Goal: Information Seeking & Learning: Find specific fact

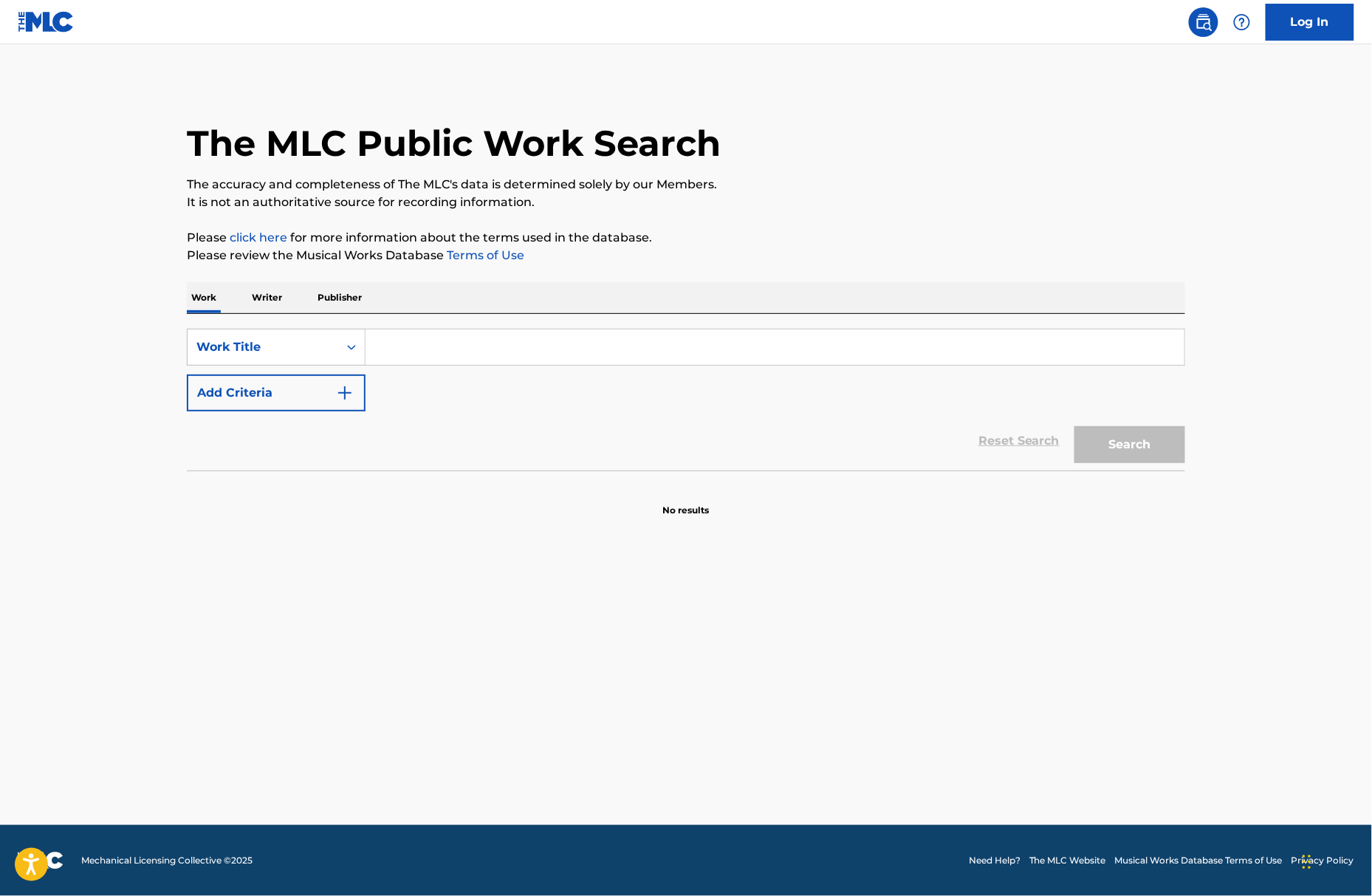
click at [662, 367] on div "SearchWithCriteriaeab8e437-f8a9-4483-bdba-e99c2b1025a3 Work Title Add Criteria" at bounding box center [686, 370] width 998 height 83
click at [669, 335] on input "Search Form" at bounding box center [775, 346] width 819 height 36
type input "titanium"
click at [246, 396] on button "Add Criteria" at bounding box center [276, 392] width 178 height 37
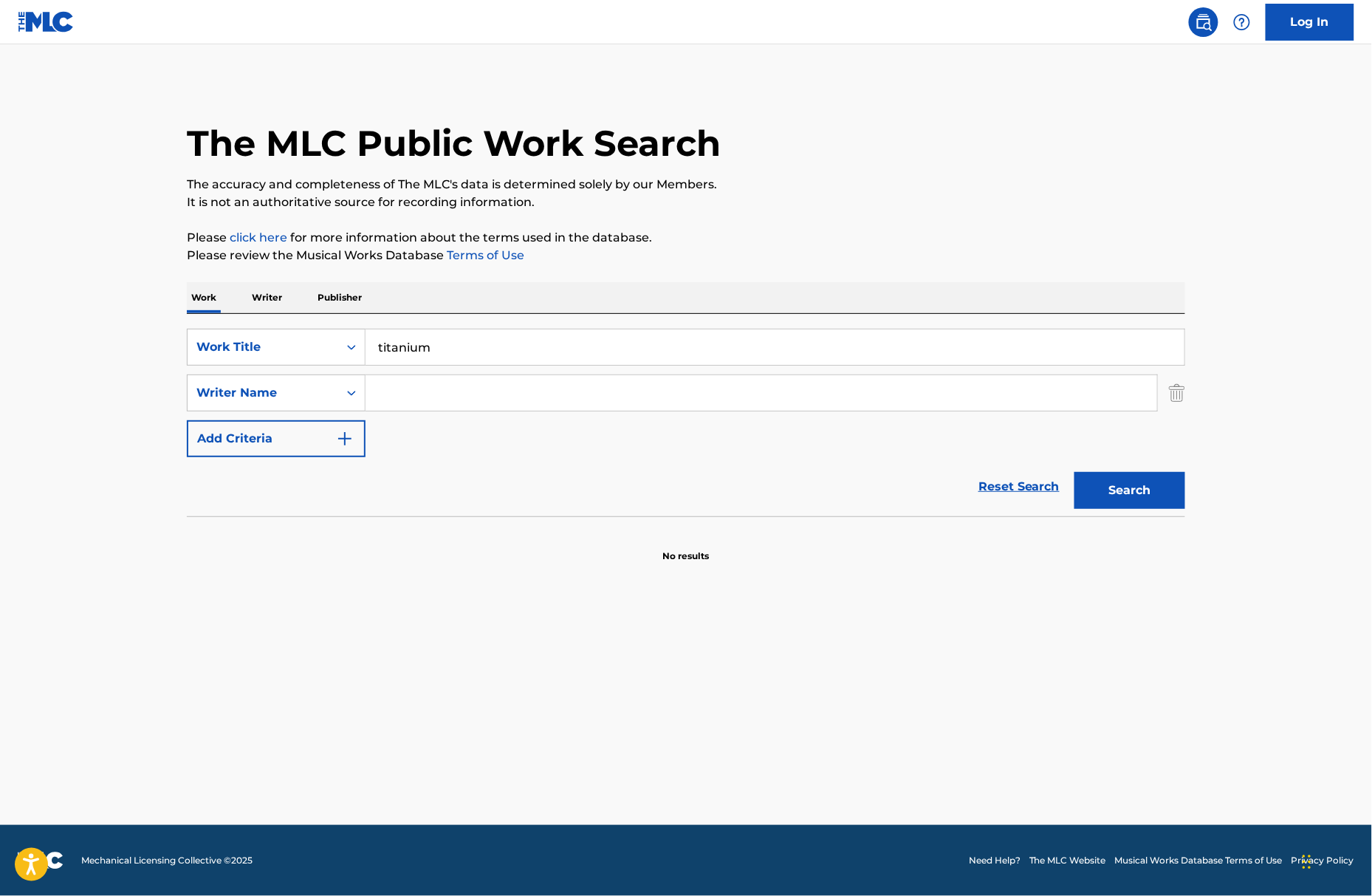
click at [391, 389] on input "Search Form" at bounding box center [761, 392] width 791 height 36
type input "guetta"
click at [1074, 471] on button "Search" at bounding box center [1129, 490] width 111 height 37
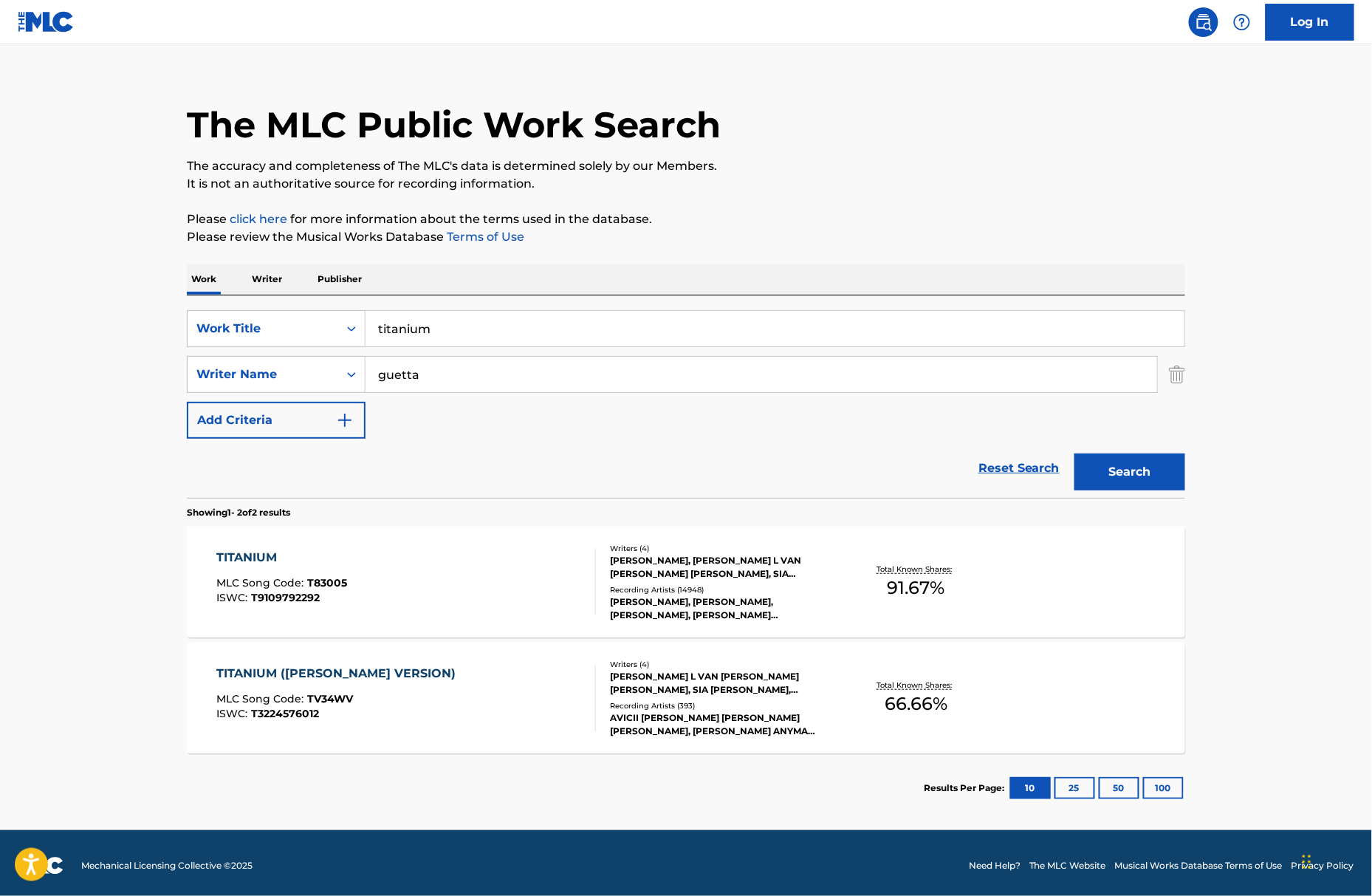
scroll to position [24, 0]
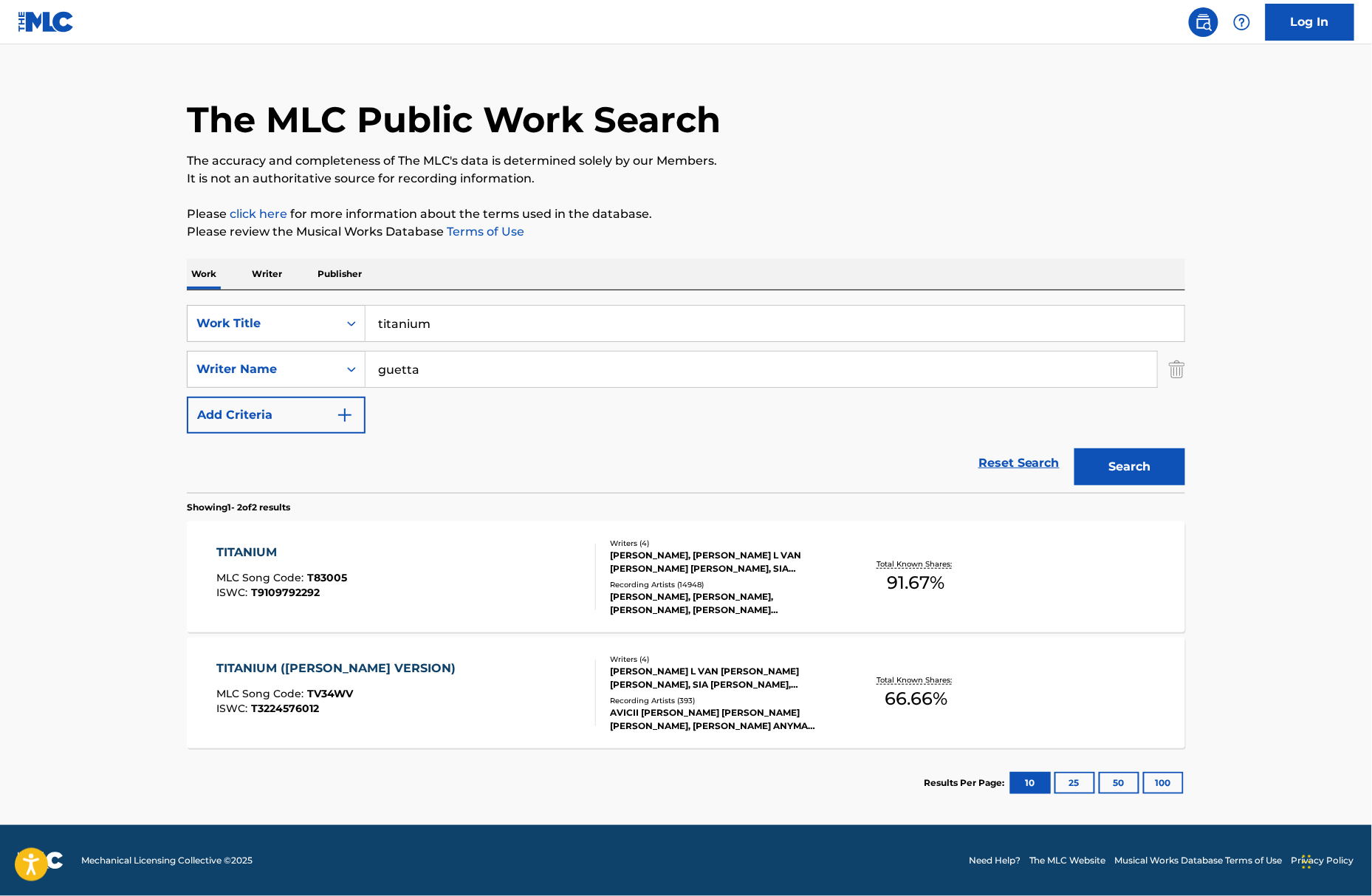
click at [554, 588] on div "TITANIUM MLC Song Code : T83005 ISWC : T9109792292" at bounding box center [406, 576] width 380 height 66
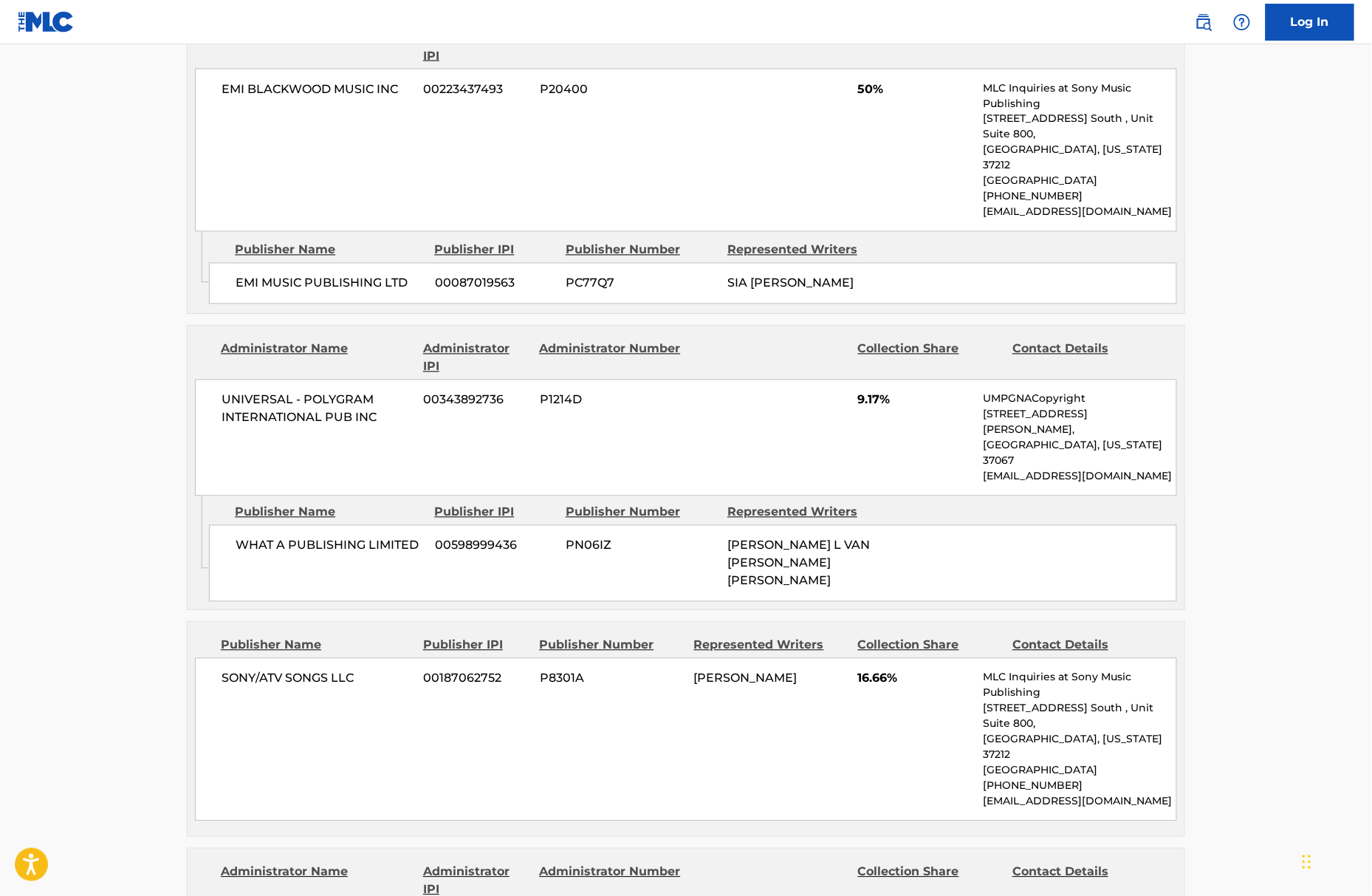
scroll to position [1132, 0]
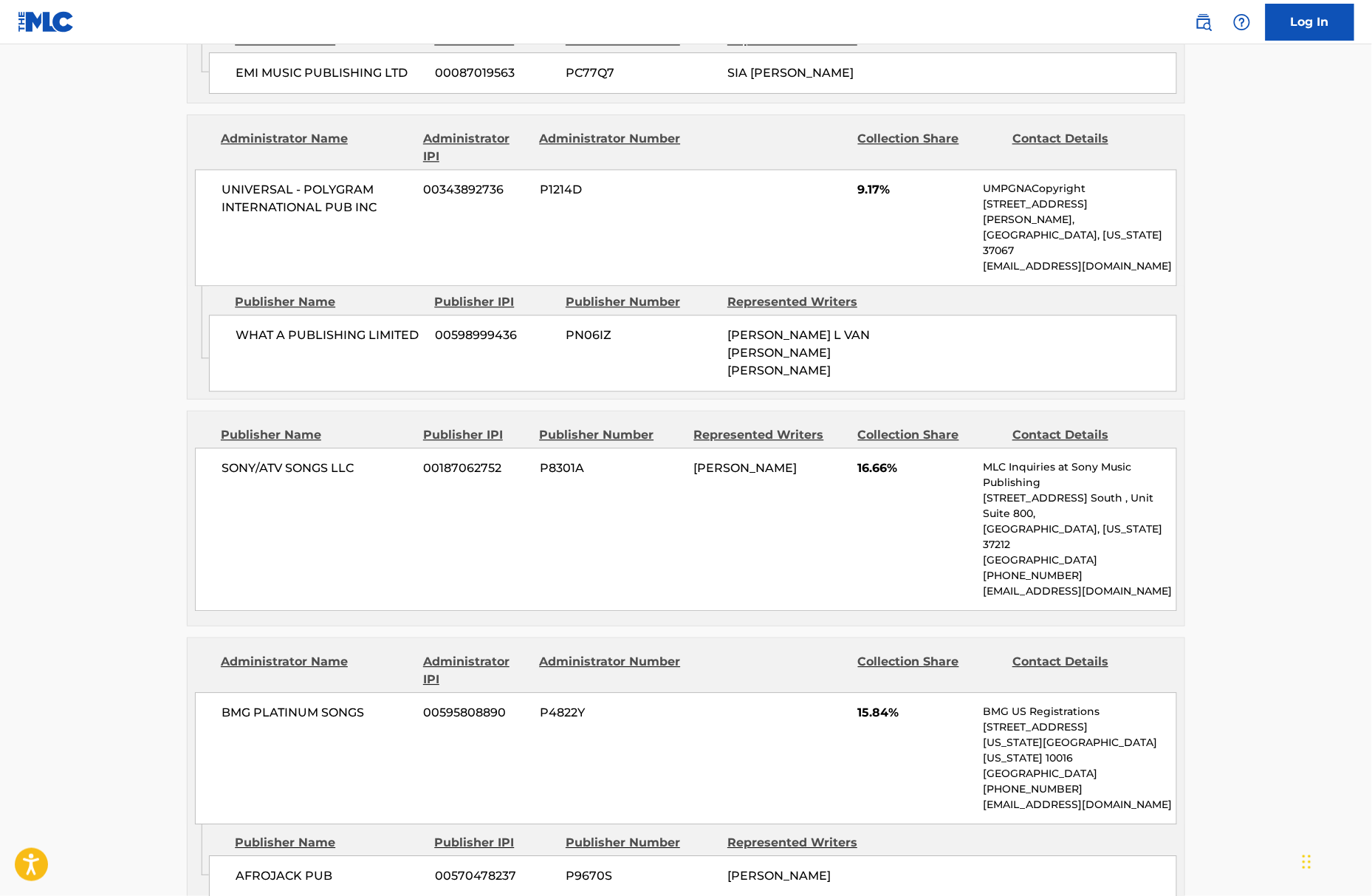
click at [1174, 448] on div "SONY/ATV SONGS LLC 00187062752 P8301A [PERSON_NAME] 16.66% MLC Inquiries at Son…" at bounding box center [686, 529] width 982 height 164
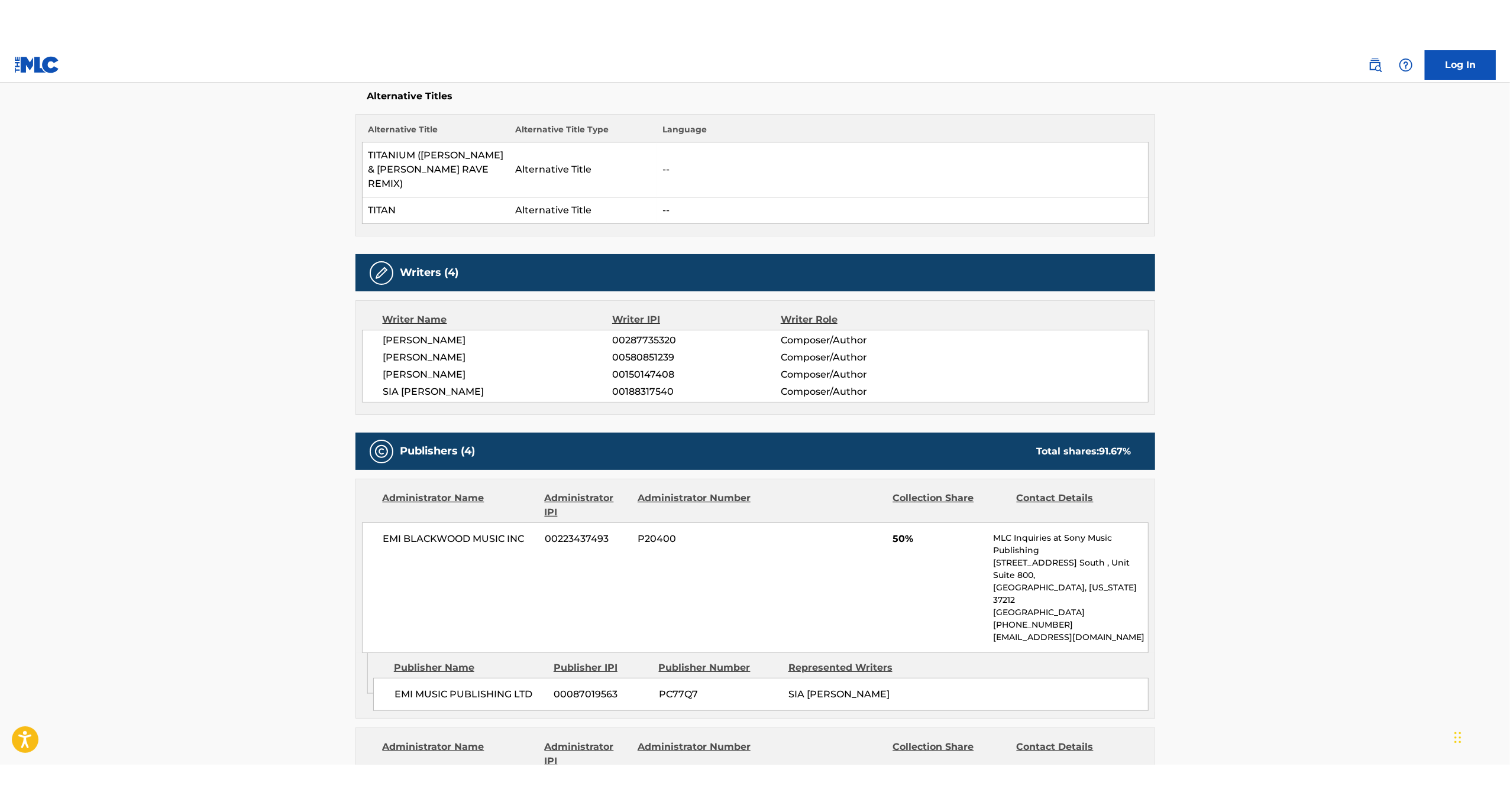
scroll to position [152, 0]
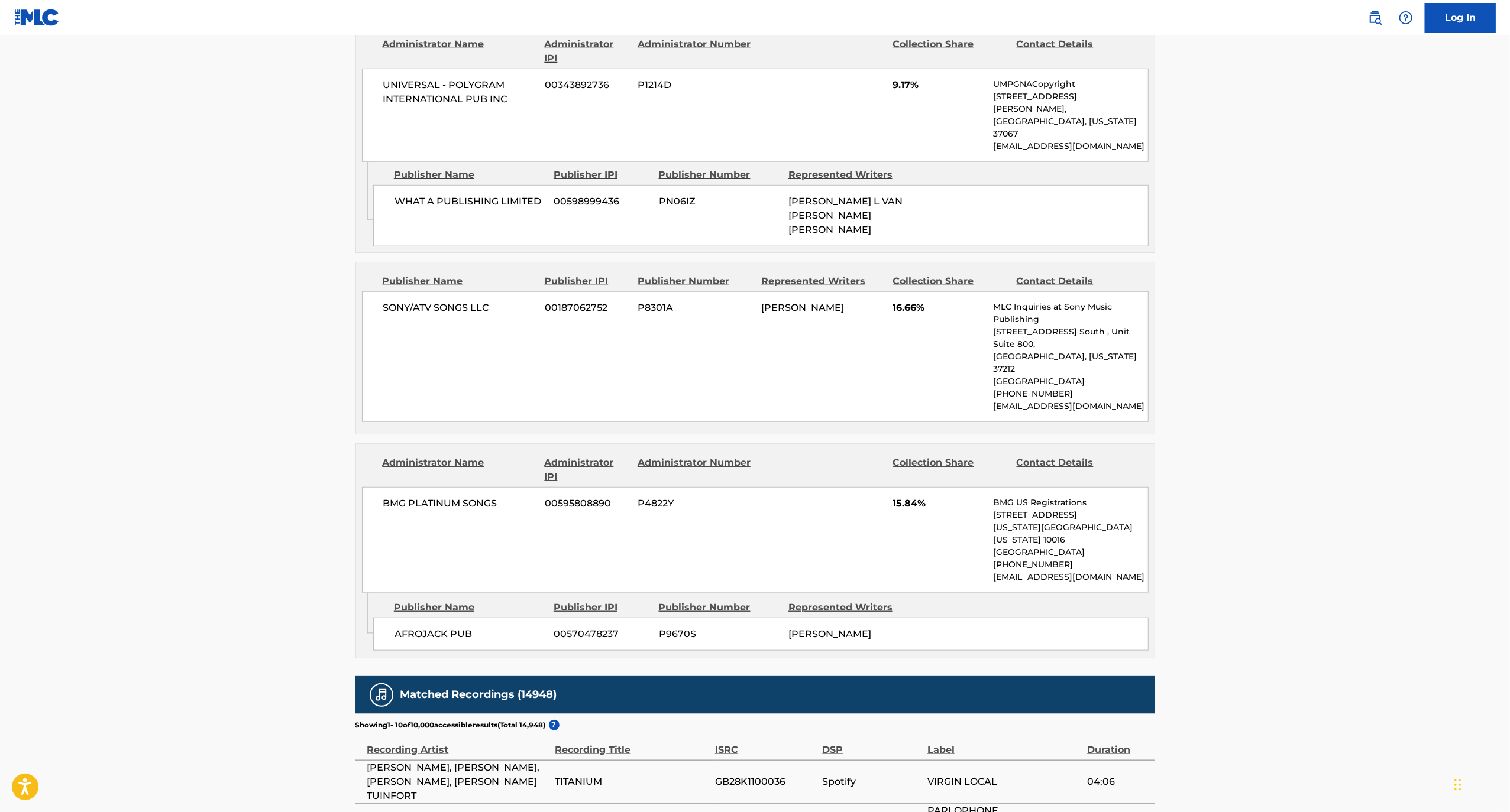
scroll to position [1253, 0]
